Goal: Task Accomplishment & Management: Manage account settings

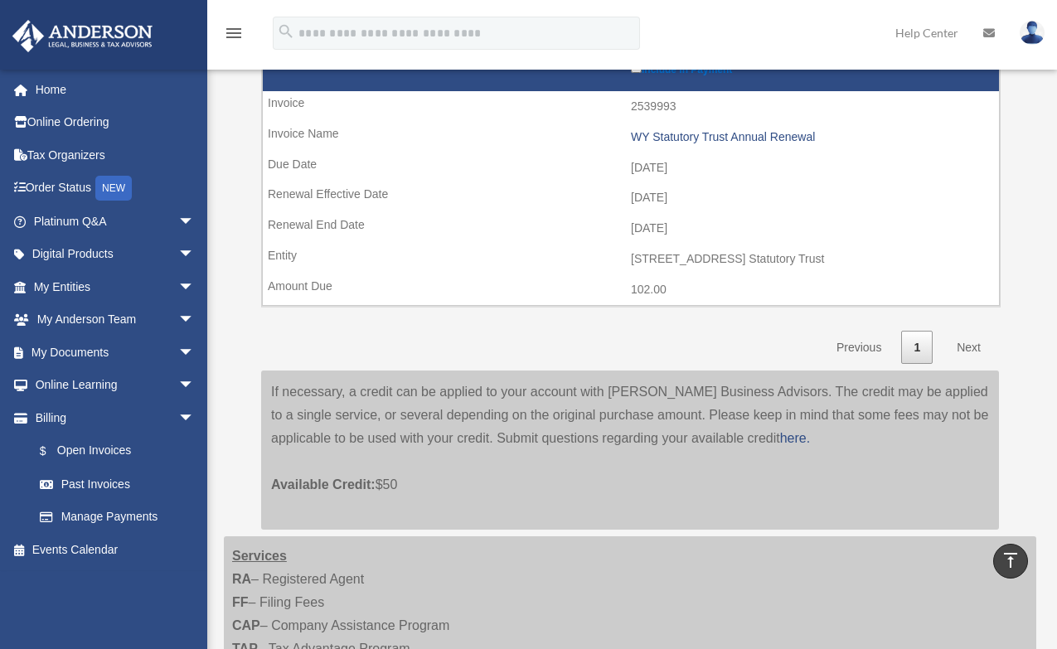
scroll to position [1575, 0]
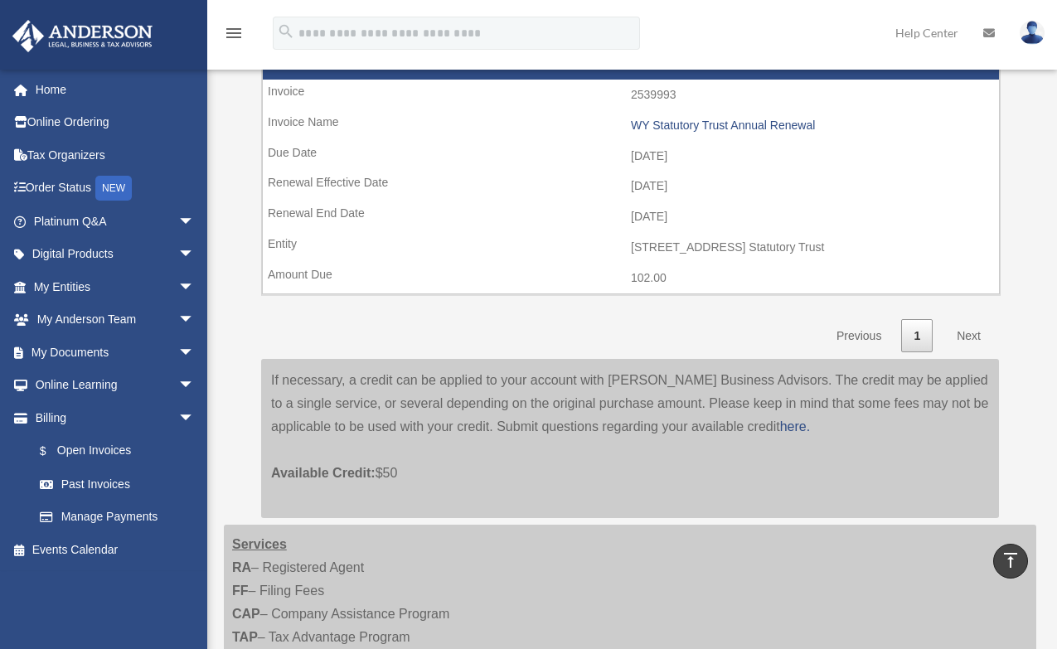
click at [963, 337] on link "Next" at bounding box center [968, 336] width 49 height 34
click at [966, 334] on link "Next" at bounding box center [968, 336] width 49 height 34
click at [975, 336] on link "Next" at bounding box center [968, 336] width 49 height 34
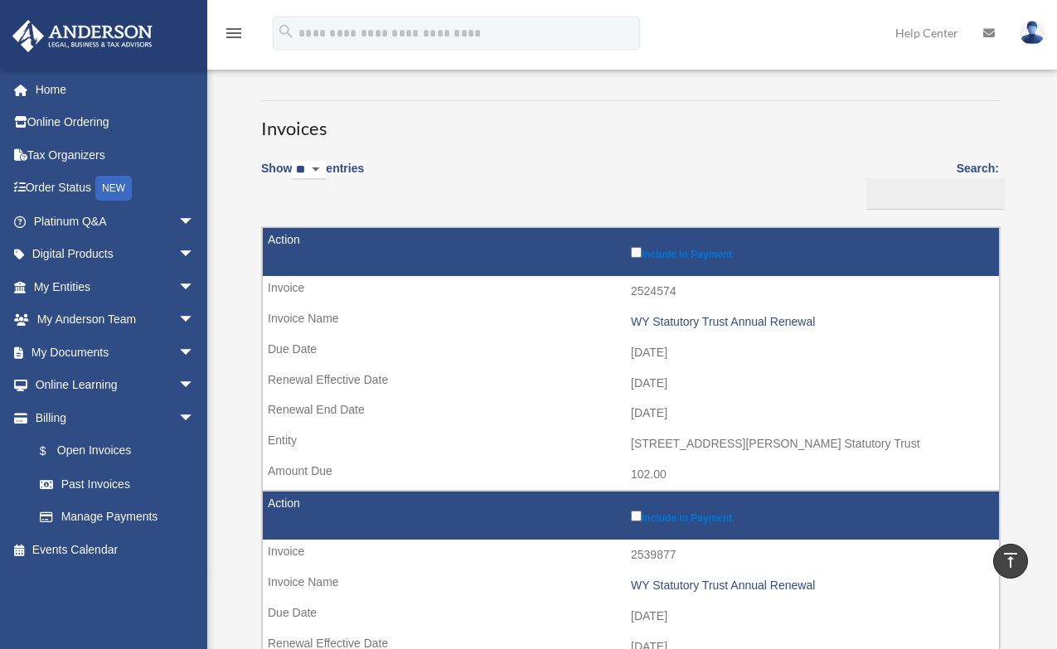
scroll to position [0, 0]
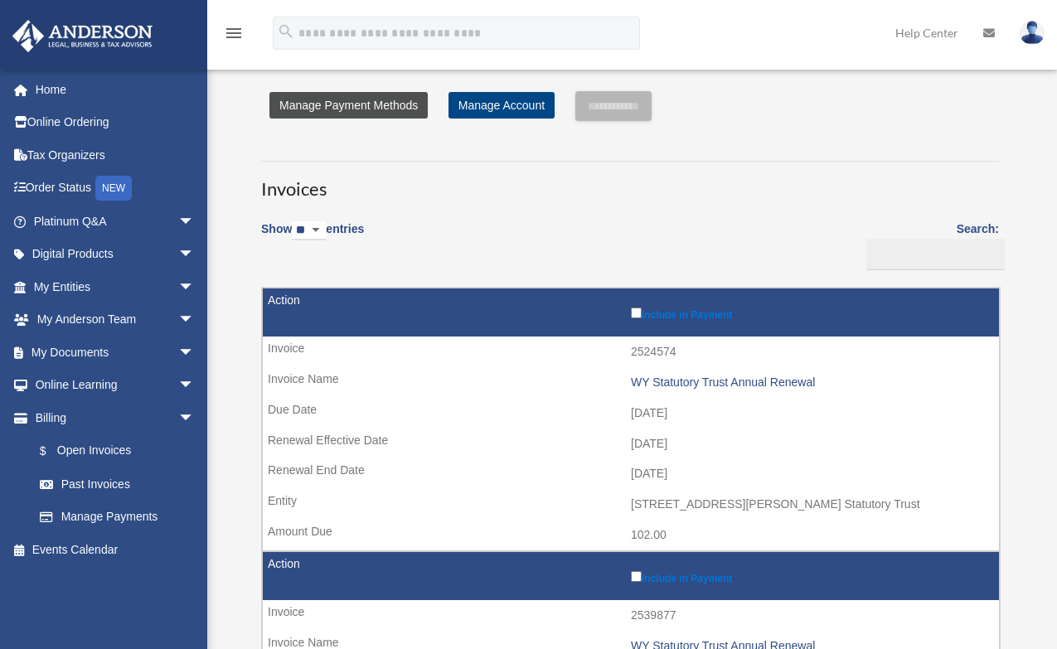
click at [333, 109] on link "Manage Payment Methods" at bounding box center [348, 105] width 158 height 27
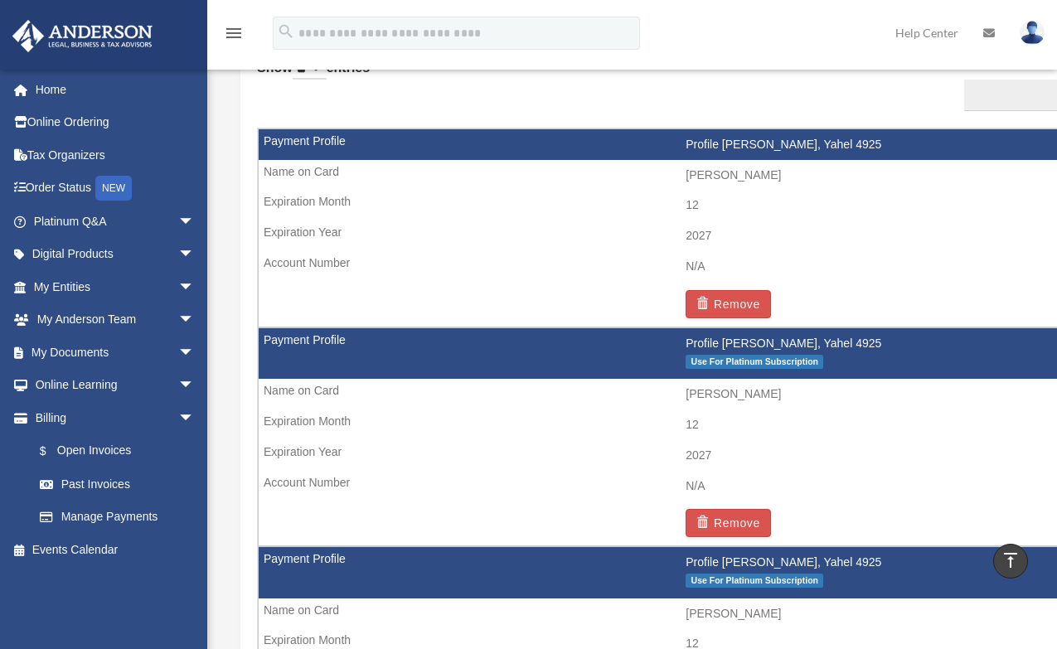
scroll to position [1078, 0]
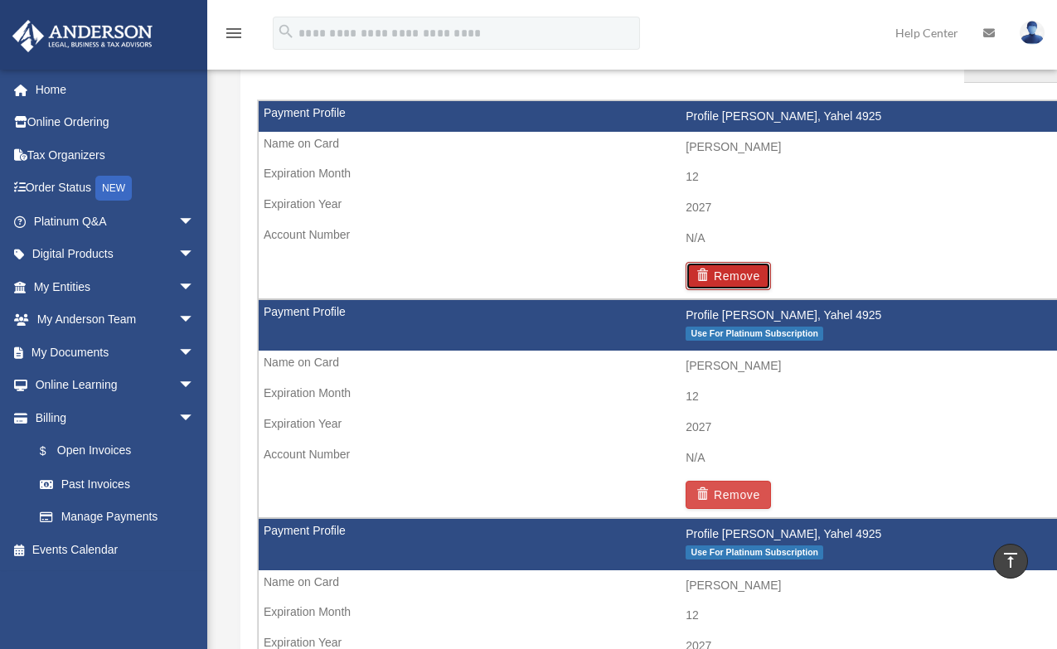
click at [727, 269] on button "Remove" at bounding box center [727, 276] width 85 height 28
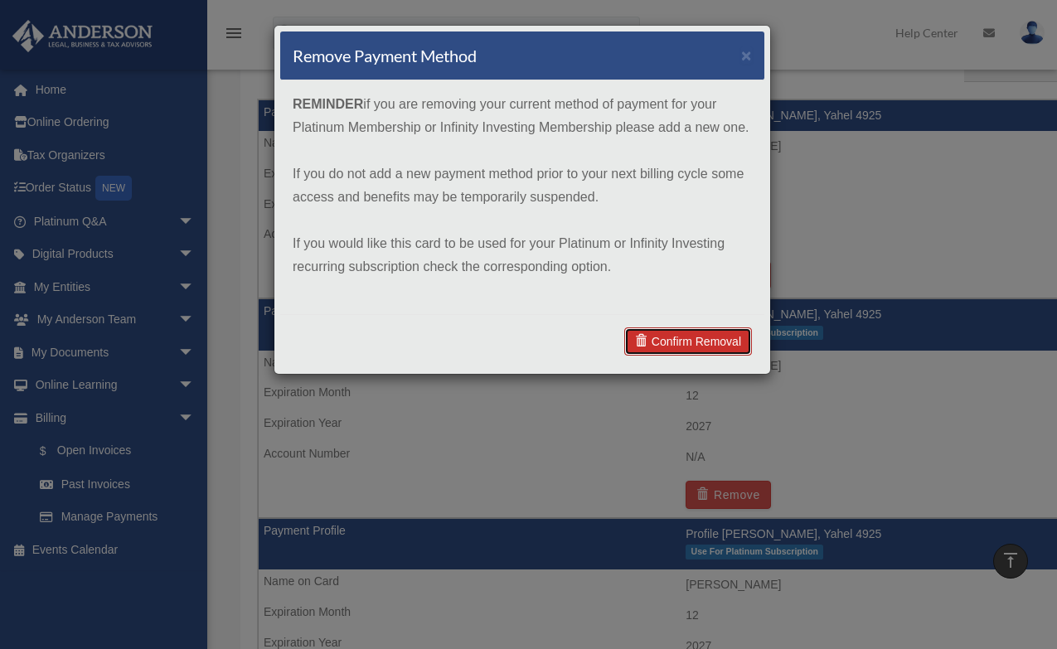
click at [686, 338] on link "Confirm Removal" at bounding box center [688, 341] width 128 height 28
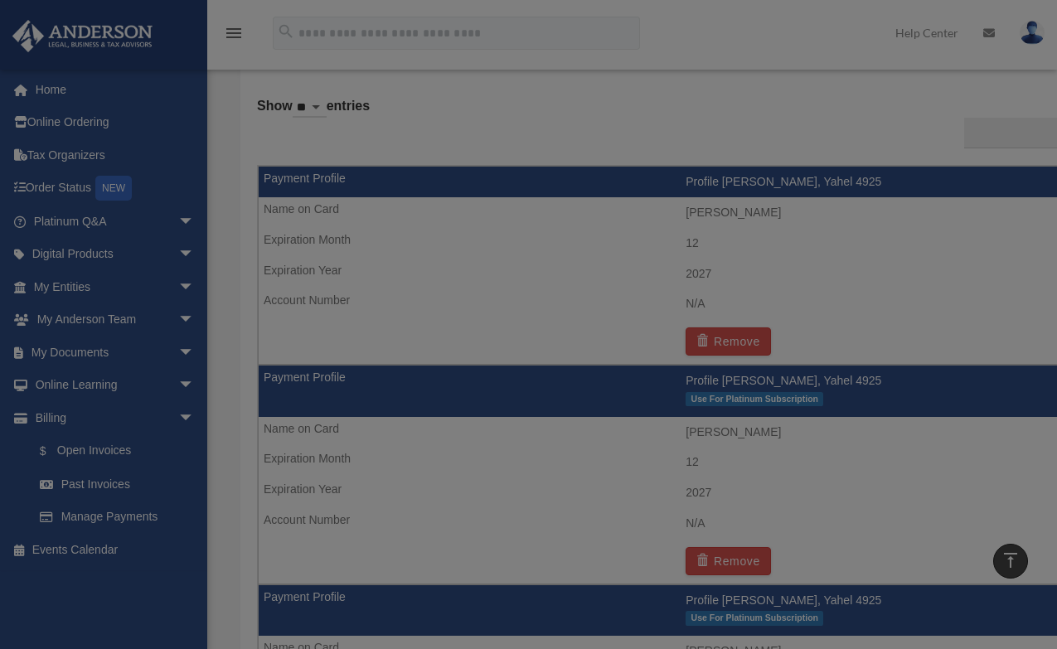
scroll to position [1144, 0]
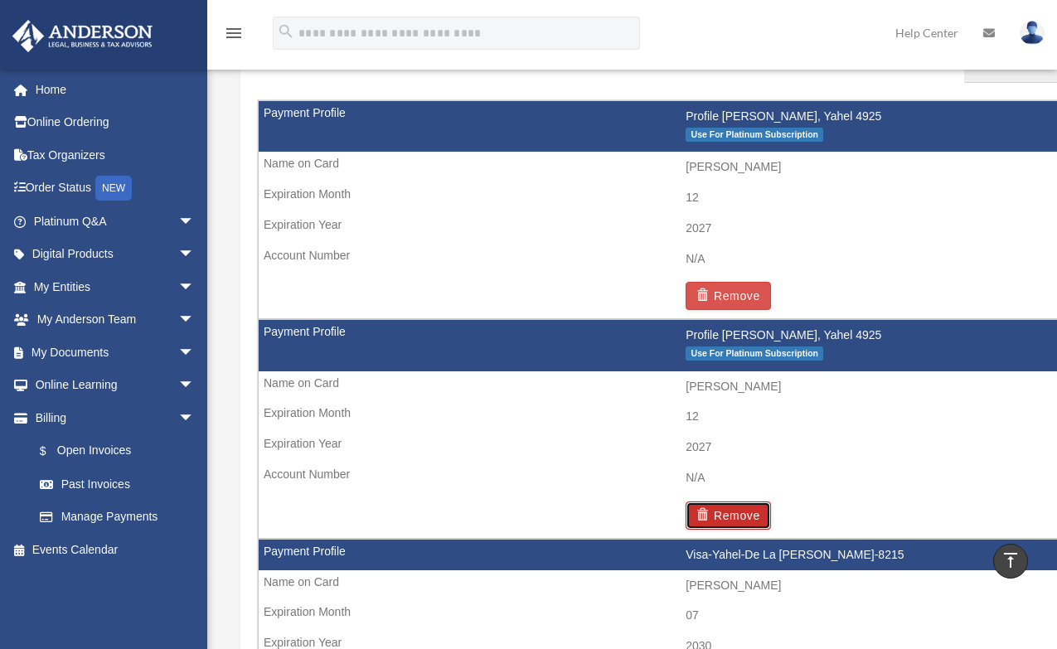
click at [734, 512] on button "Remove" at bounding box center [727, 515] width 85 height 28
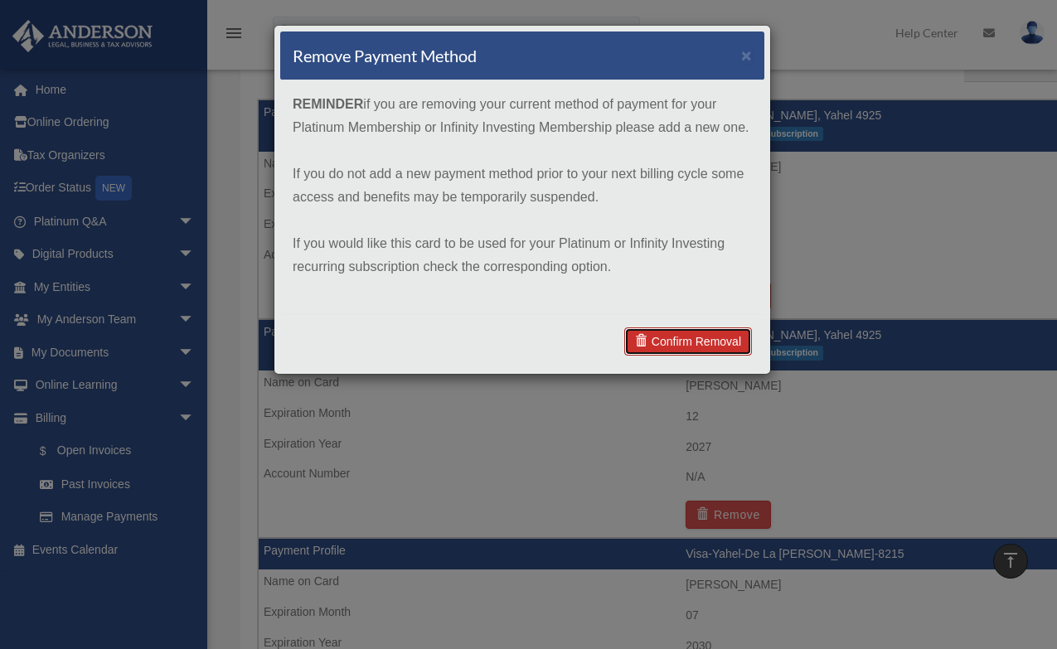
click at [665, 339] on link "Confirm Removal" at bounding box center [688, 341] width 128 height 28
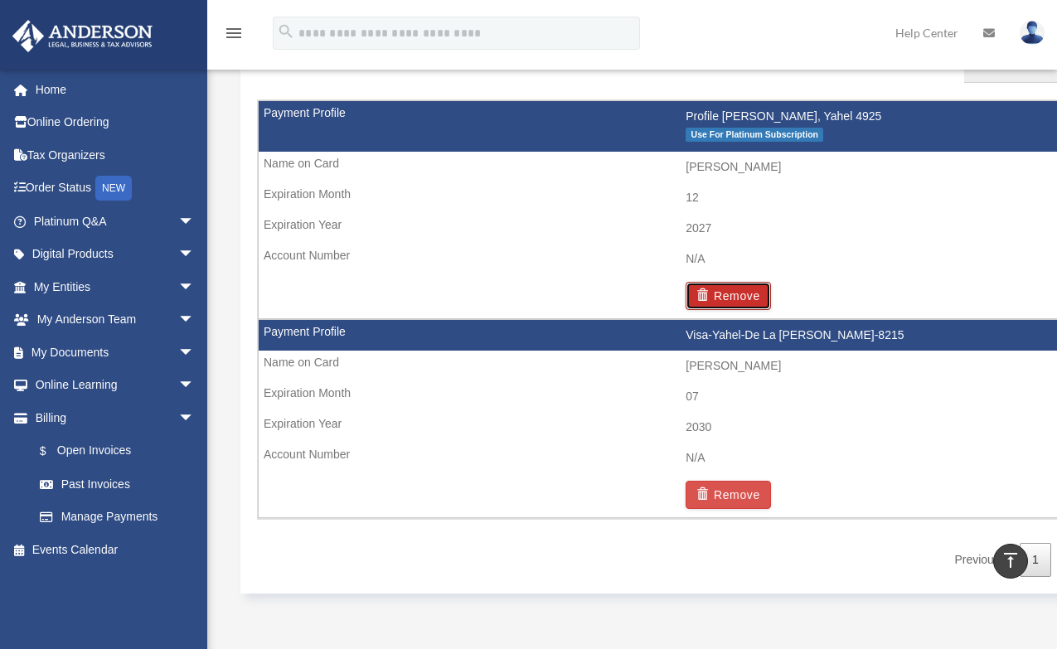
click at [742, 290] on button "Remove" at bounding box center [727, 296] width 85 height 28
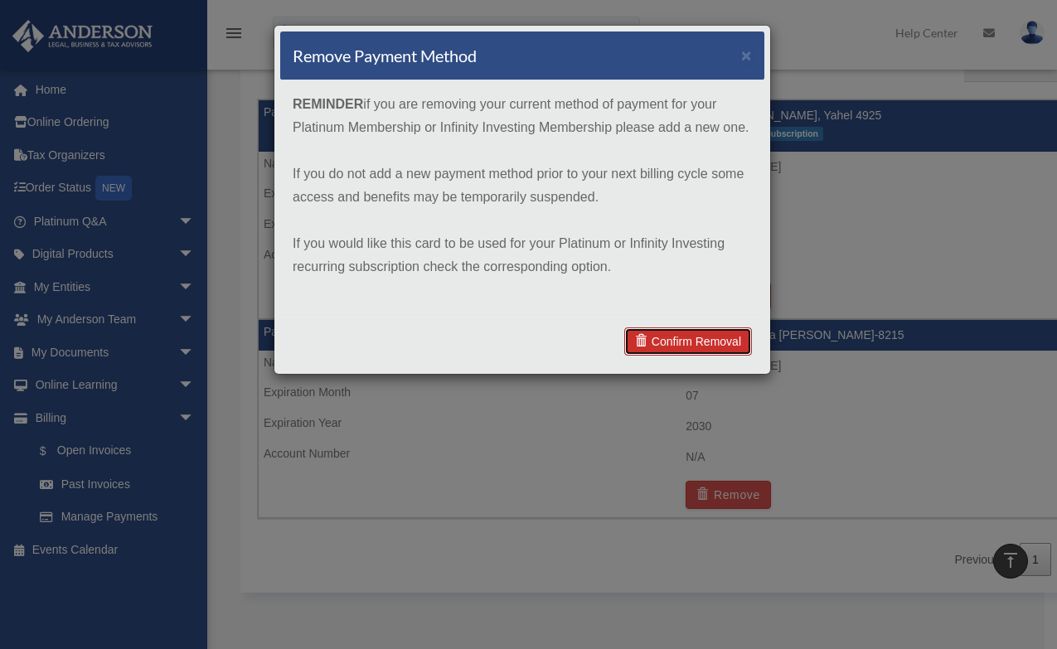
click at [705, 338] on link "Confirm Removal" at bounding box center [688, 341] width 128 height 28
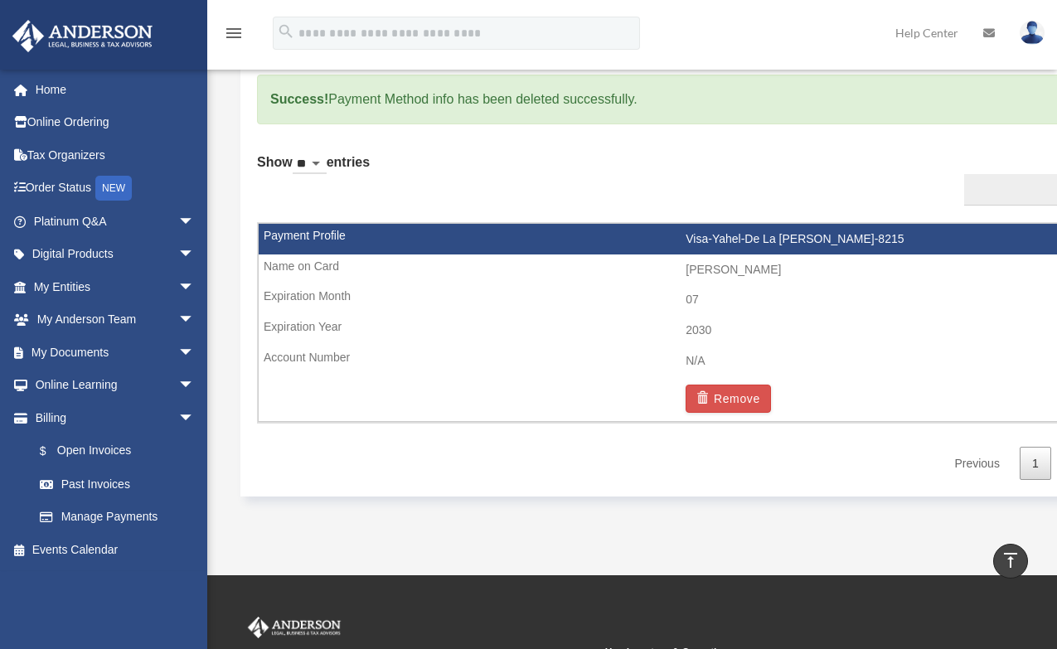
scroll to position [978, 0]
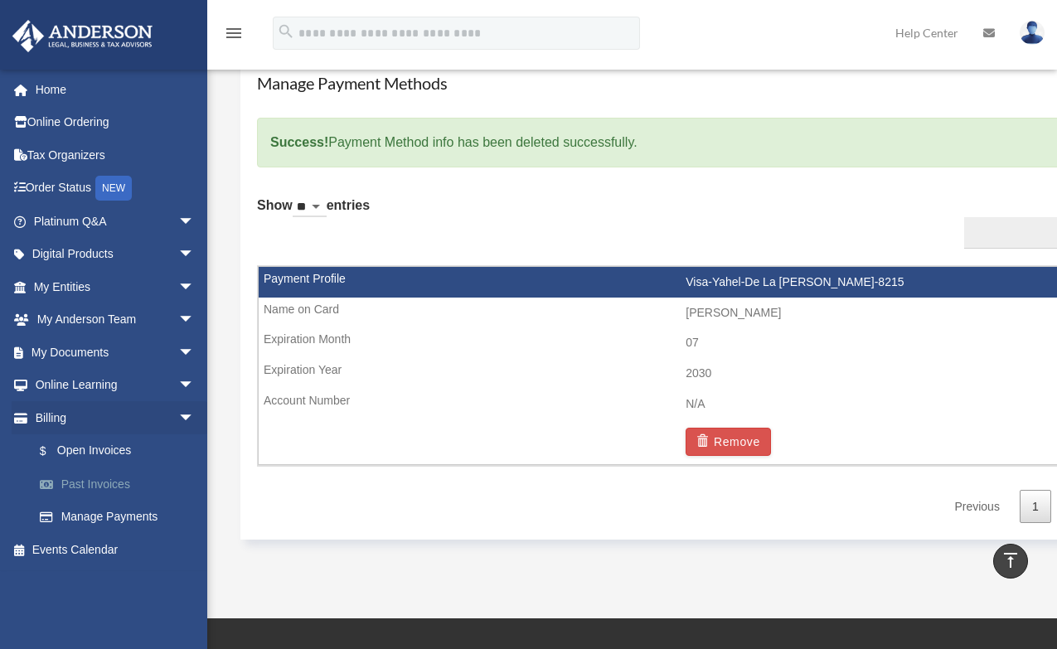
click at [70, 487] on link "Past Invoices" at bounding box center [121, 483] width 196 height 33
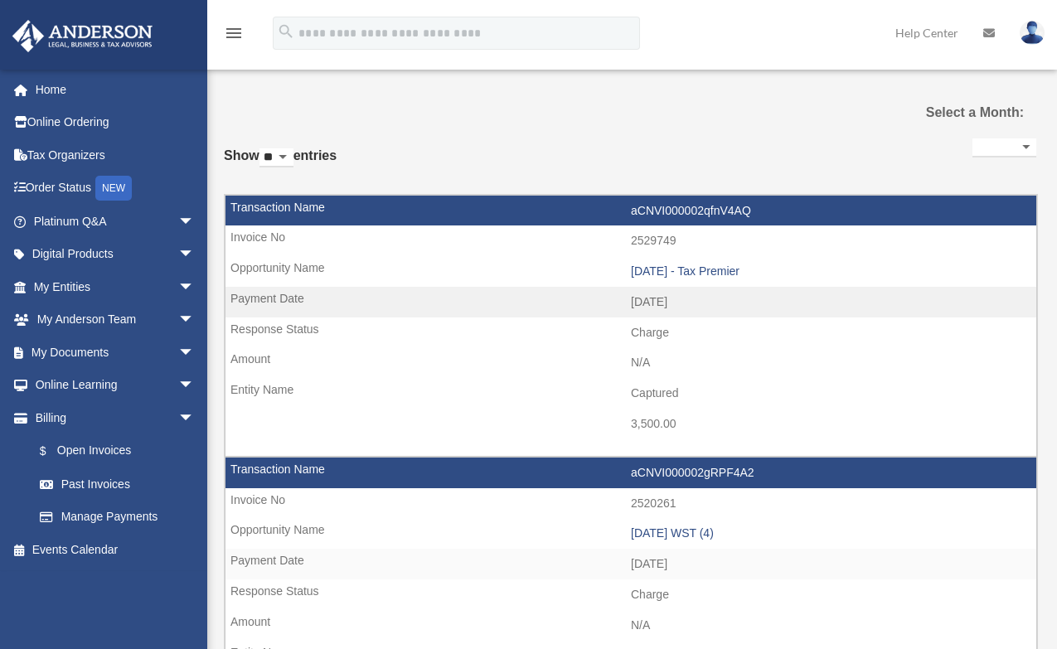
select select
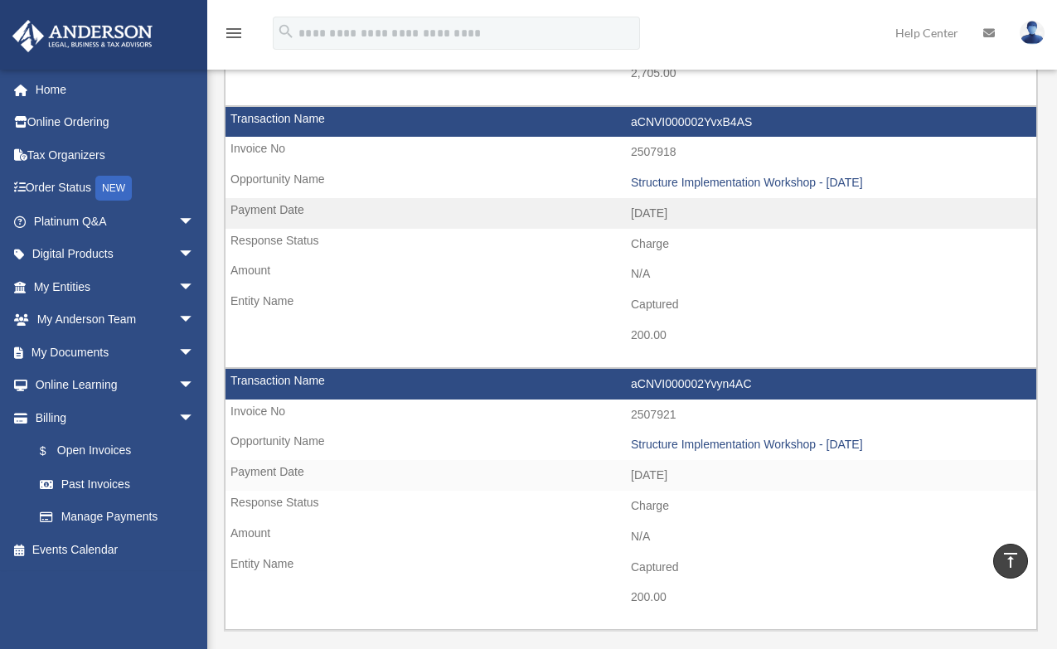
scroll to position [2155, 0]
